Goal: Task Accomplishment & Management: Manage account settings

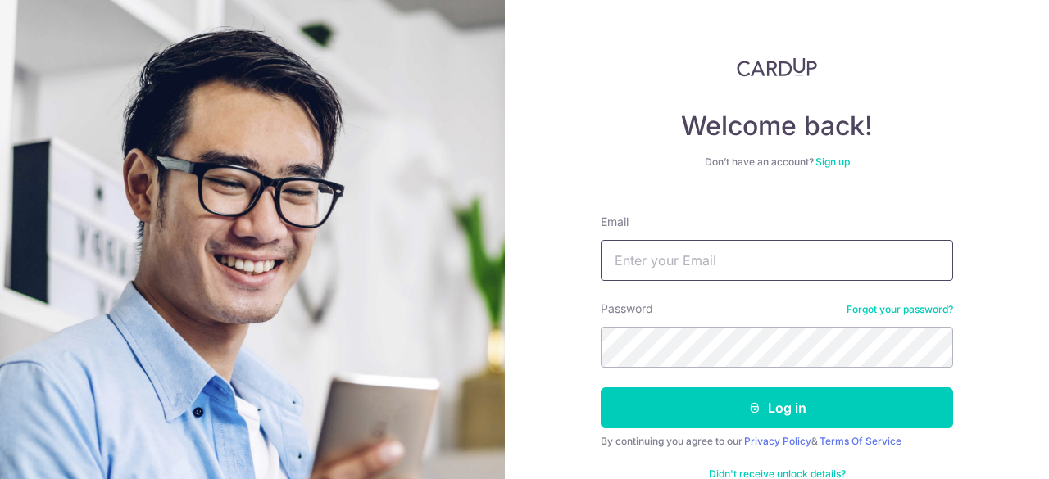
click at [685, 254] on input "Email" at bounding box center [777, 260] width 352 height 41
type input "[DOMAIN_NAME][EMAIL_ADDRESS][DOMAIN_NAME]"
click at [601, 388] on button "Log in" at bounding box center [777, 408] width 352 height 41
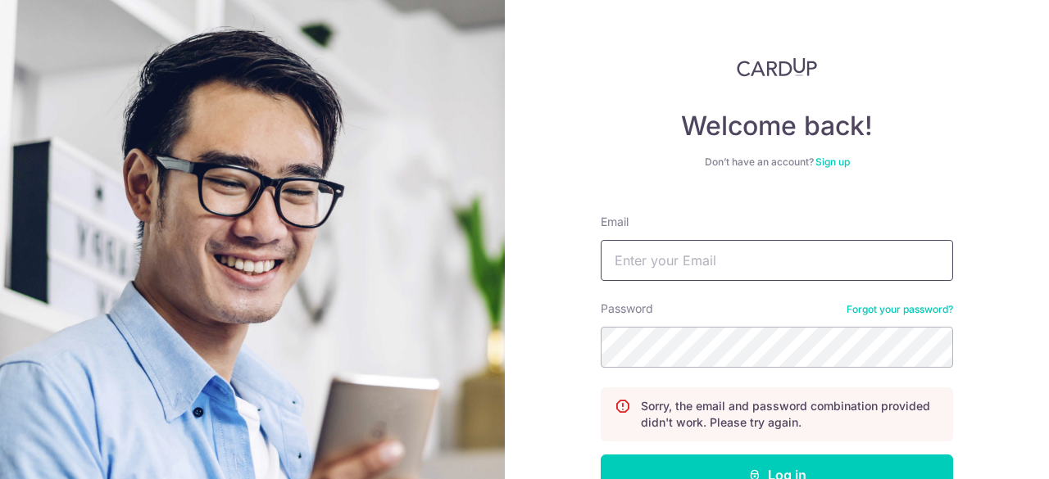
click at [683, 251] on input "Email" at bounding box center [777, 260] width 352 height 41
type input "[DOMAIN_NAME][EMAIL_ADDRESS][DOMAIN_NAME]"
click at [601, 455] on button "Log in" at bounding box center [777, 475] width 352 height 41
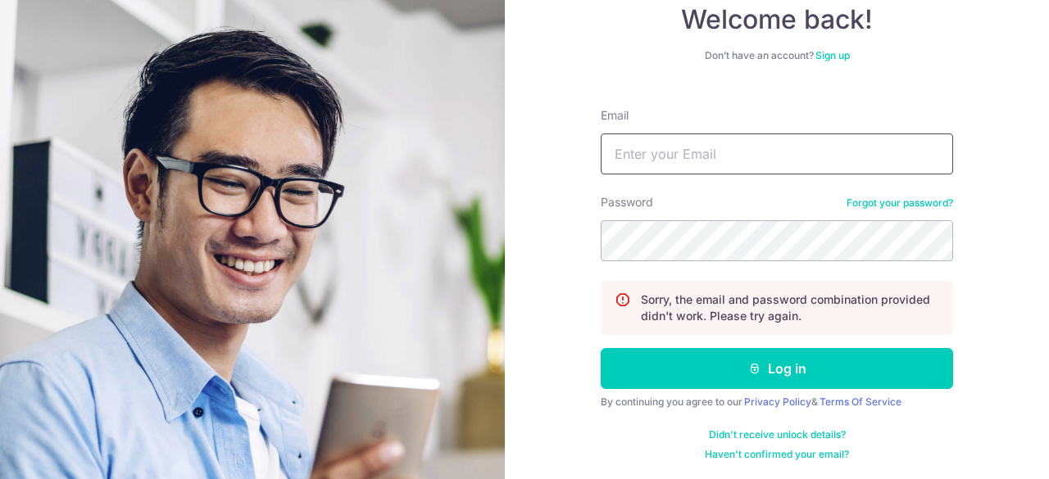
click at [649, 170] on input "Email" at bounding box center [777, 154] width 352 height 41
type input "[DOMAIN_NAME][EMAIL_ADDRESS][DOMAIN_NAME]"
click at [601, 348] on button "Log in" at bounding box center [777, 368] width 352 height 41
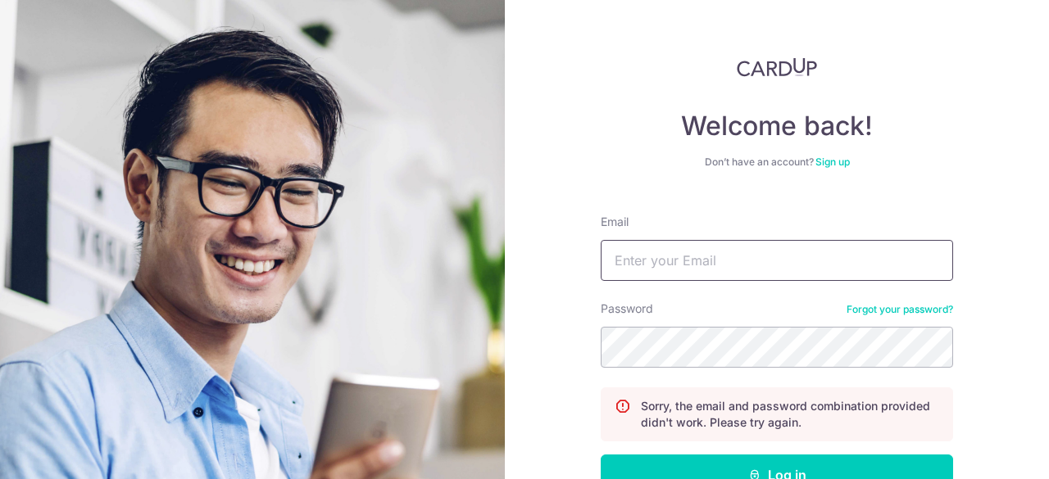
click at [680, 262] on input "Email" at bounding box center [777, 260] width 352 height 41
type input "[DOMAIN_NAME][EMAIL_ADDRESS][DOMAIN_NAME]"
click at [601, 455] on button "Log in" at bounding box center [777, 475] width 352 height 41
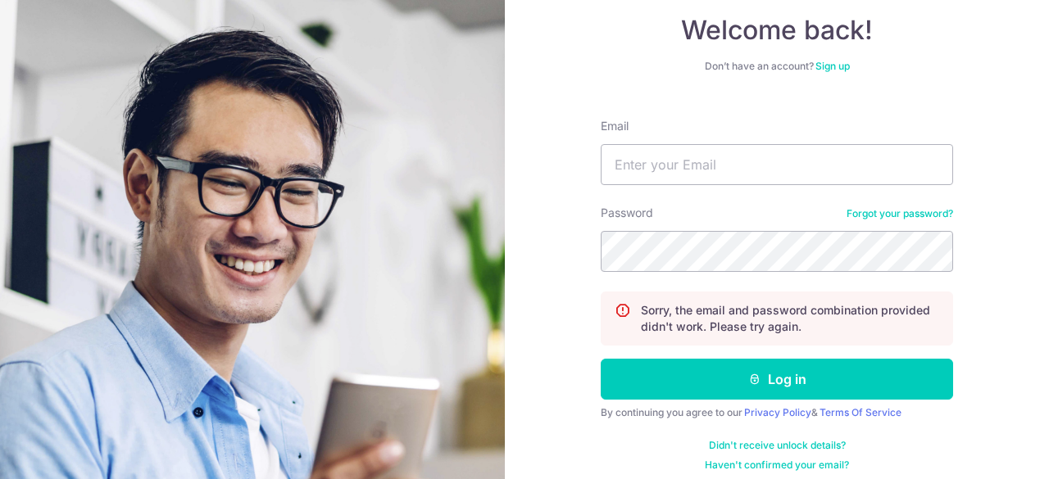
scroll to position [97, 0]
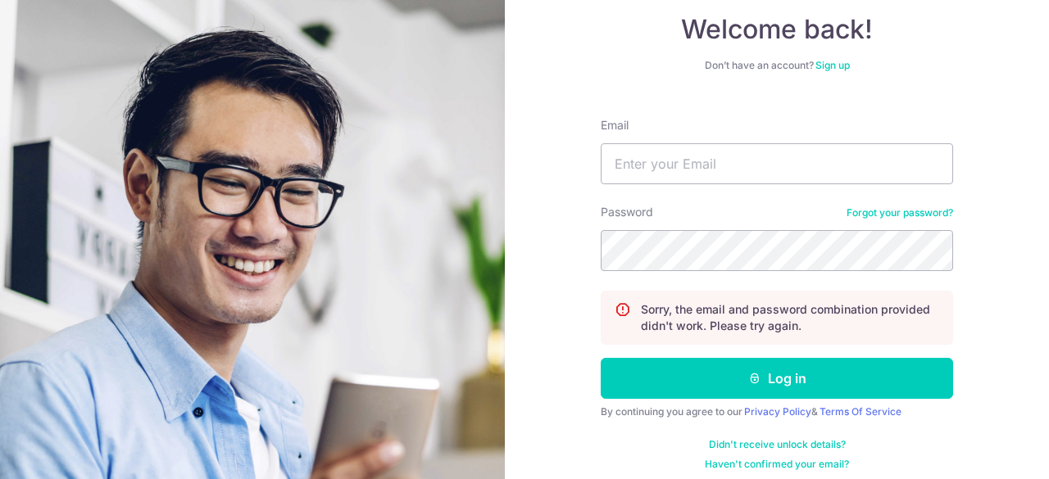
click at [857, 211] on link "Forgot your password?" at bounding box center [899, 212] width 107 height 13
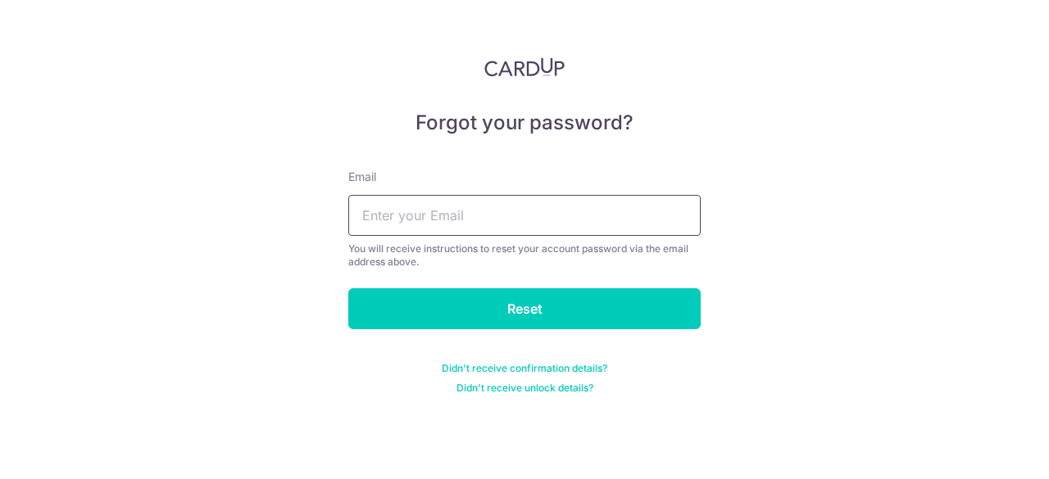
click at [436, 211] on input "text" at bounding box center [524, 215] width 352 height 41
type input "[DOMAIN_NAME][EMAIL_ADDRESS][DOMAIN_NAME]"
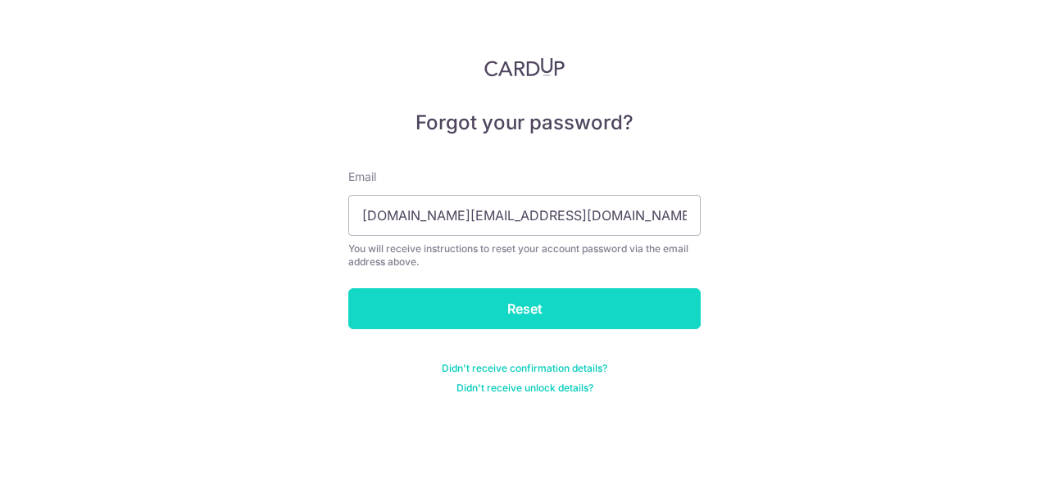
click at [510, 313] on input "Reset" at bounding box center [524, 308] width 352 height 41
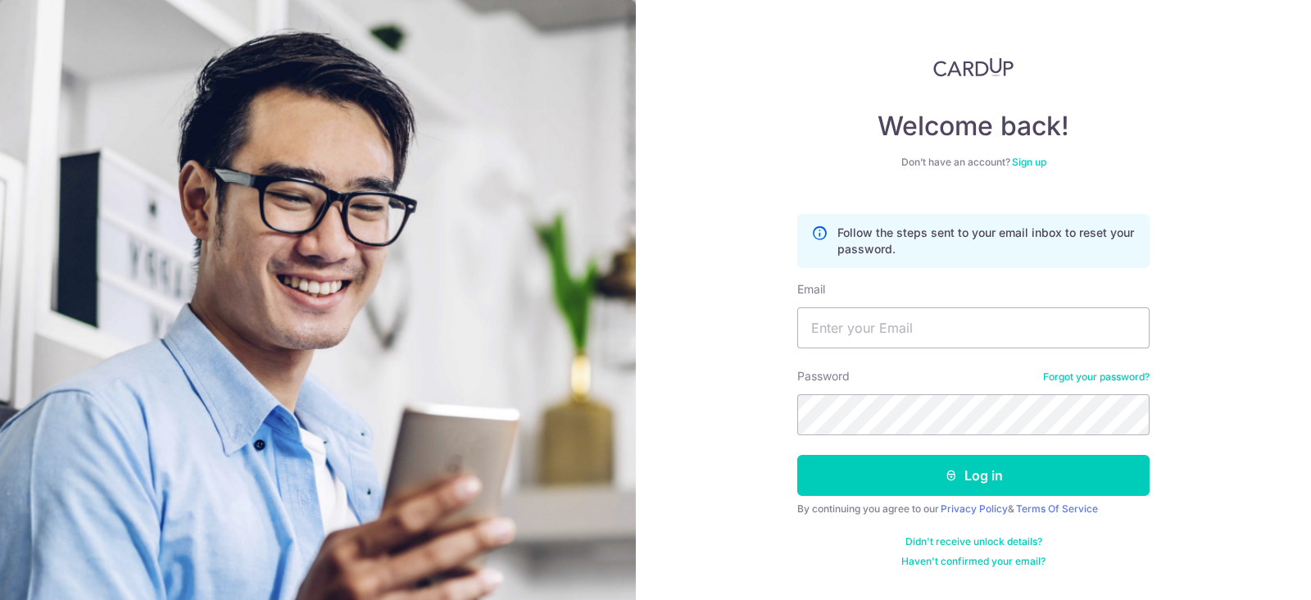
drag, startPoint x: 516, startPoint y: 9, endPoint x: 710, endPoint y: 370, distance: 409.9
click at [710, 370] on div "Welcome back! Don’t have an account? Sign up Follow the steps sent to your emai…" at bounding box center [973, 300] width 675 height 600
click at [705, 247] on div "Welcome back! Don’t have an account? Sign up Follow the steps sent to your emai…" at bounding box center [973, 300] width 675 height 600
click at [886, 329] on input "Email" at bounding box center [973, 327] width 352 height 41
click at [717, 309] on div "Welcome back! Don’t have an account? Sign up Follow the steps sent to your emai…" at bounding box center [973, 300] width 675 height 600
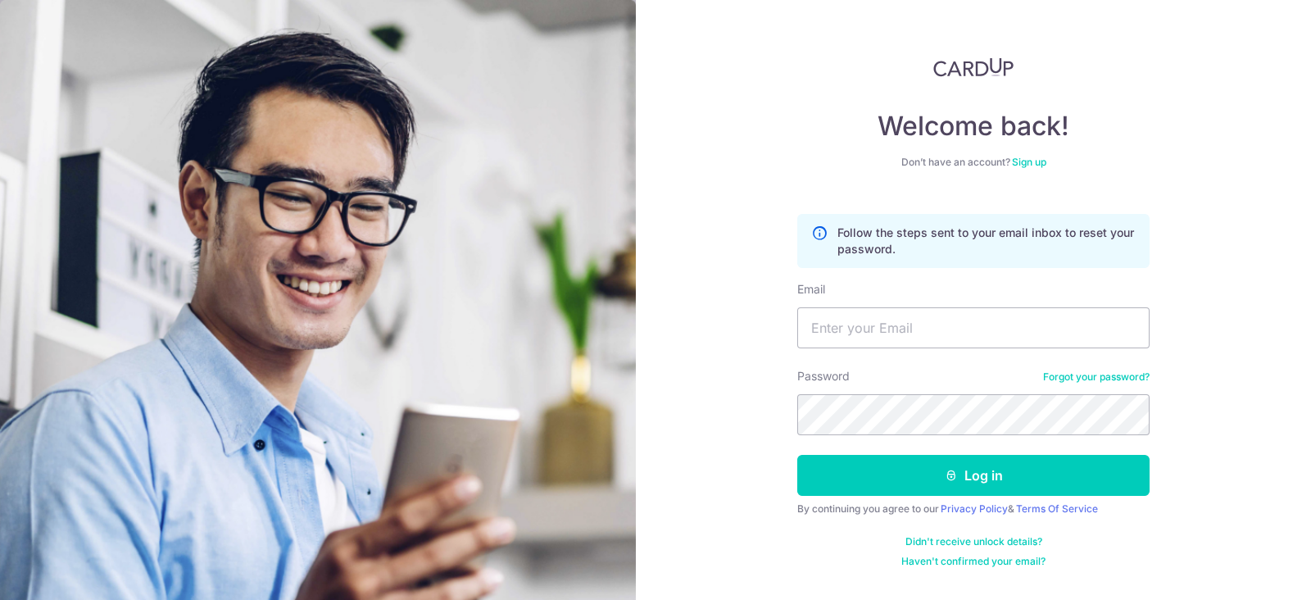
click at [1048, 370] on link "Forgot your password?" at bounding box center [1096, 376] width 107 height 13
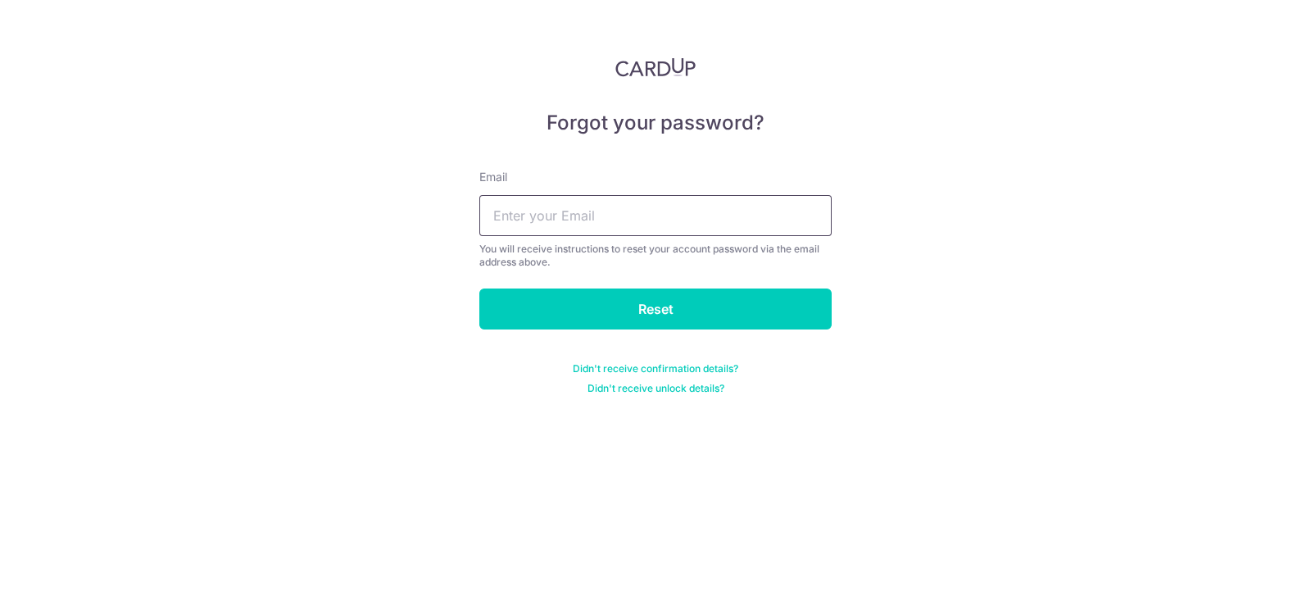
click at [582, 215] on input "text" at bounding box center [655, 215] width 352 height 41
type input "[DOMAIN_NAME][EMAIL_ADDRESS][DOMAIN_NAME]"
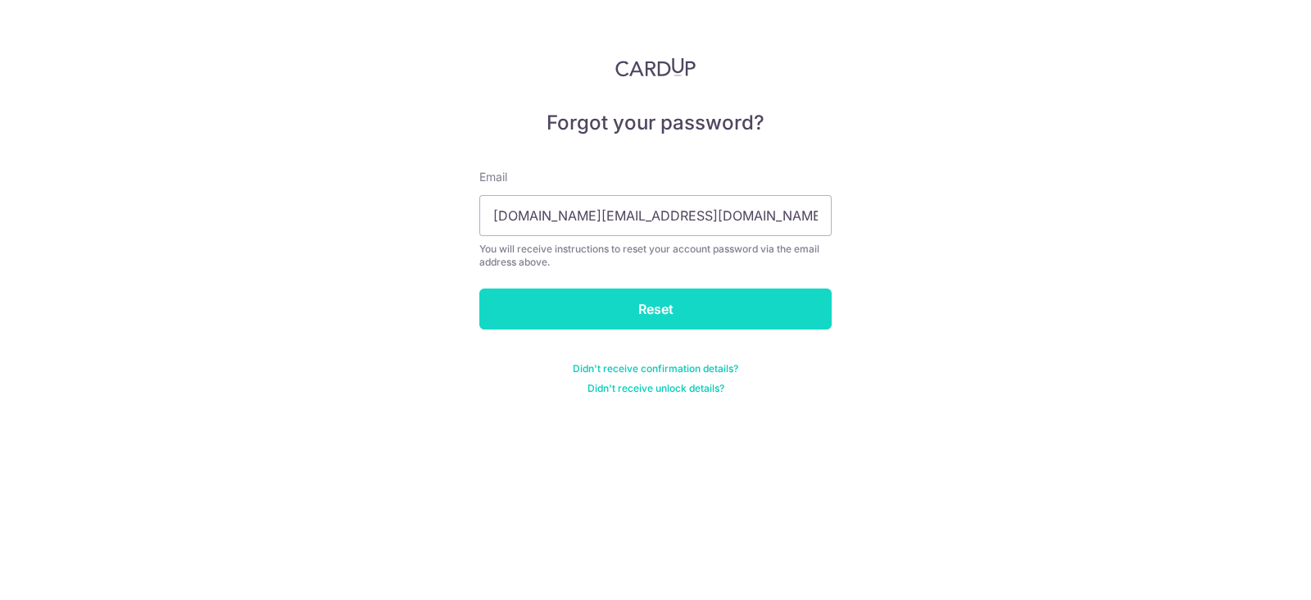
click at [608, 297] on input "Reset" at bounding box center [655, 308] width 352 height 41
